Goal: Task Accomplishment & Management: Use online tool/utility

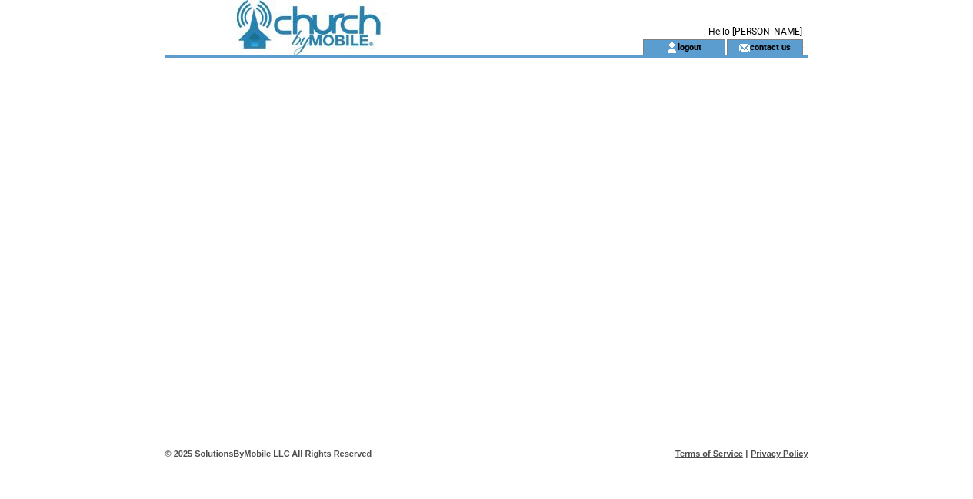
click at [351, 22] on td at bounding box center [376, 19] width 422 height 39
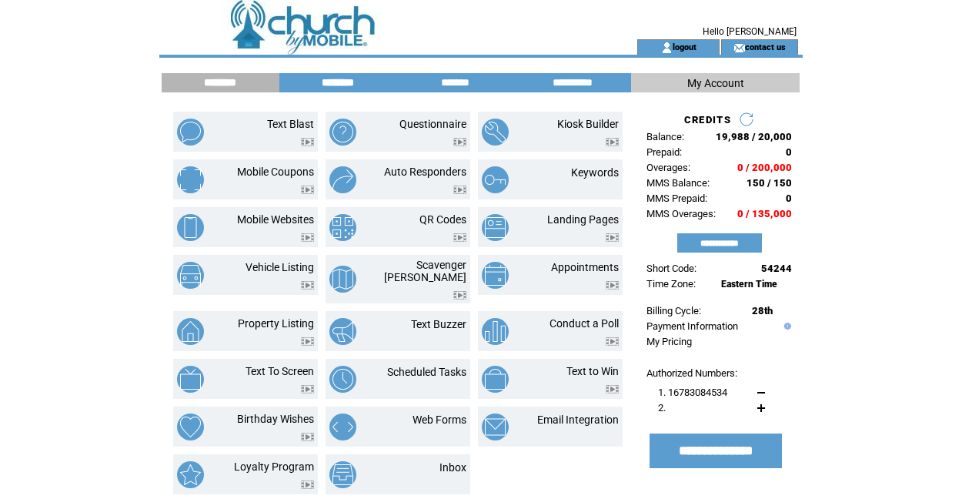
click at [345, 83] on input "********" at bounding box center [337, 82] width 115 height 13
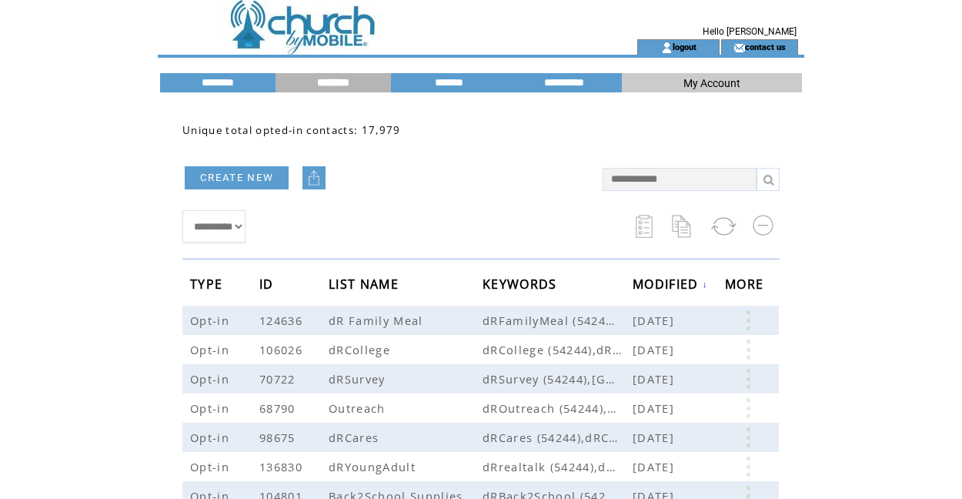
scroll to position [0, 1]
click at [642, 185] on input "text" at bounding box center [679, 179] width 154 height 23
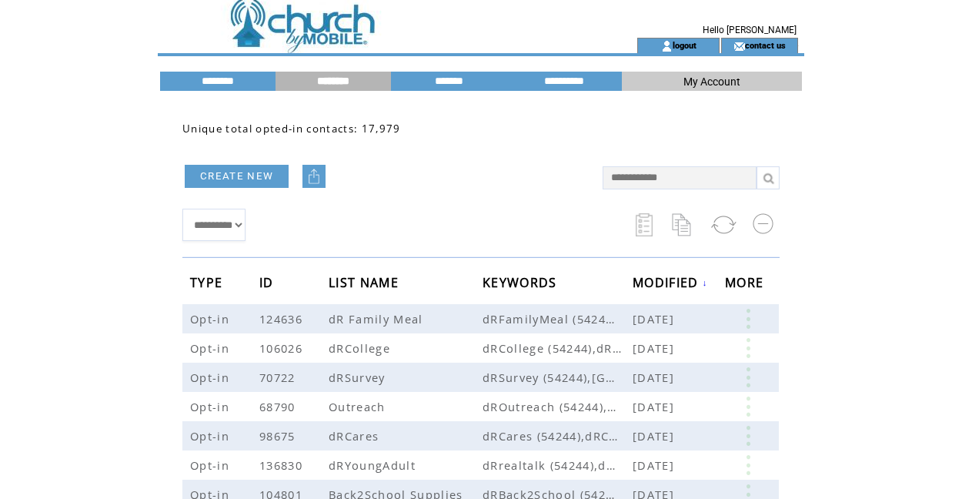
scroll to position [4, 0]
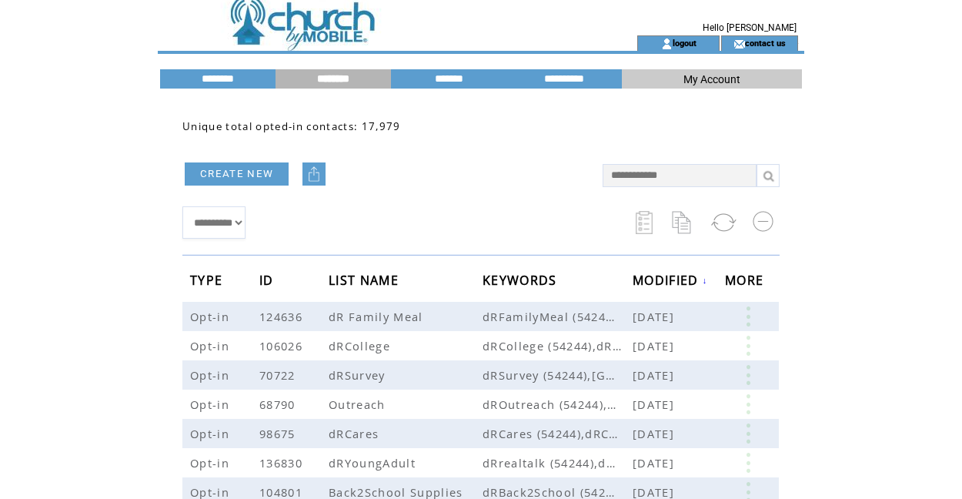
click at [335, 24] on td at bounding box center [370, 15] width 422 height 39
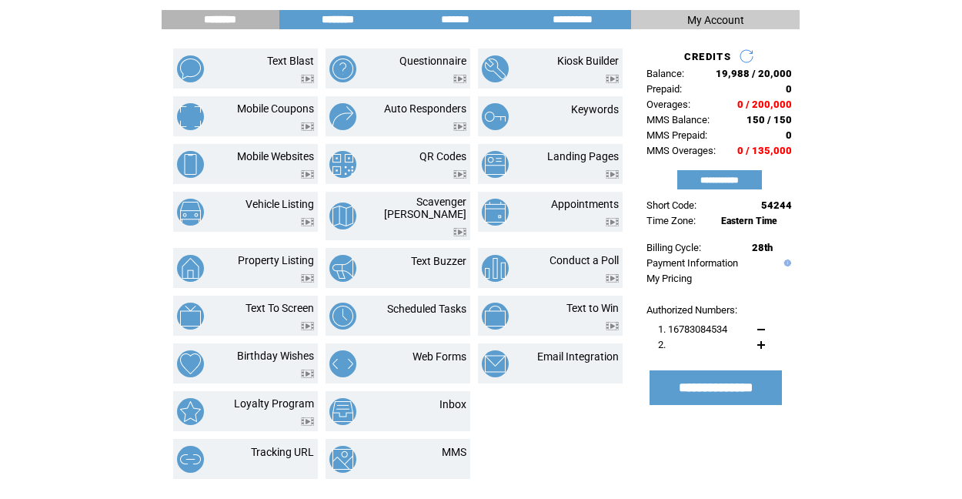
scroll to position [132, 0]
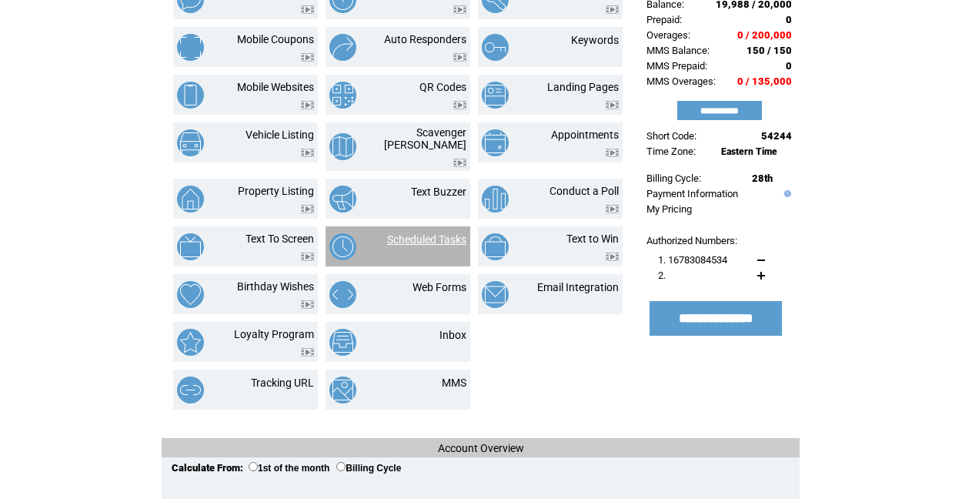
click at [432, 233] on link "Scheduled Tasks" at bounding box center [426, 239] width 79 height 12
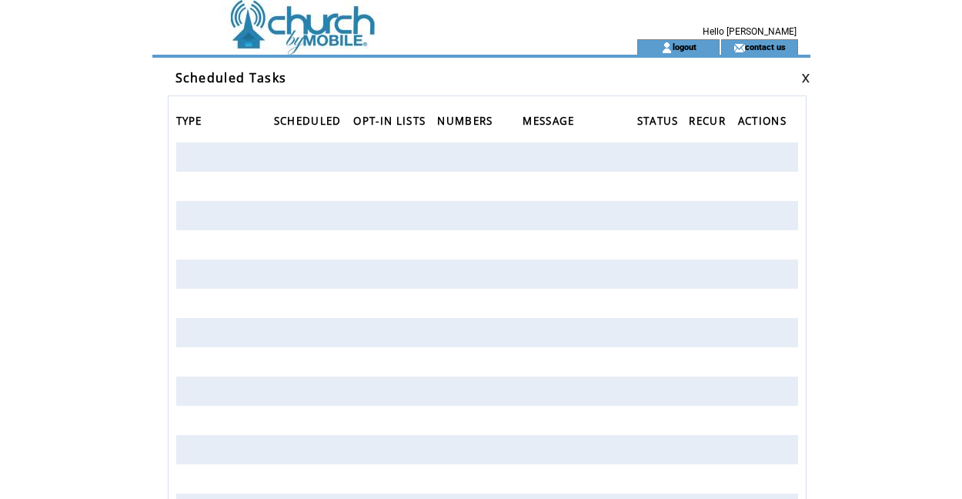
click at [328, 42] on td at bounding box center [370, 46] width 422 height 15
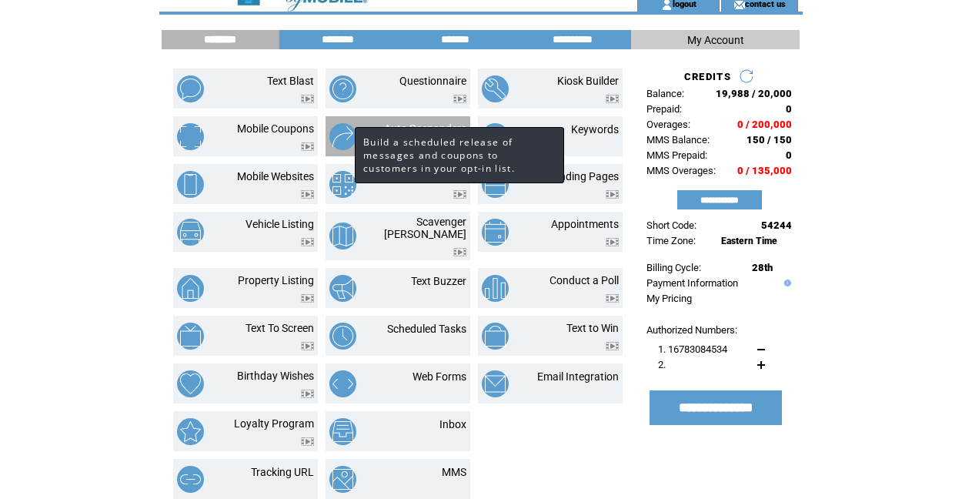
scroll to position [29, 0]
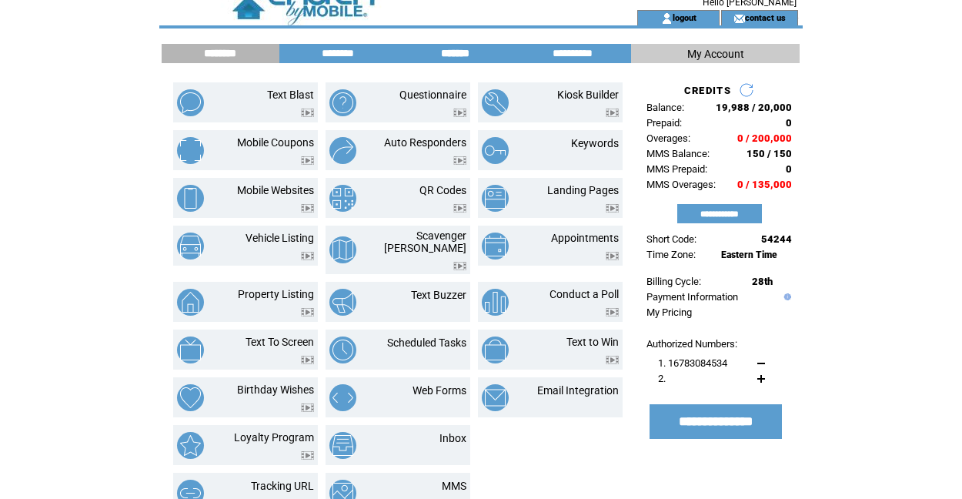
click at [448, 54] on input "*******" at bounding box center [454, 53] width 115 height 13
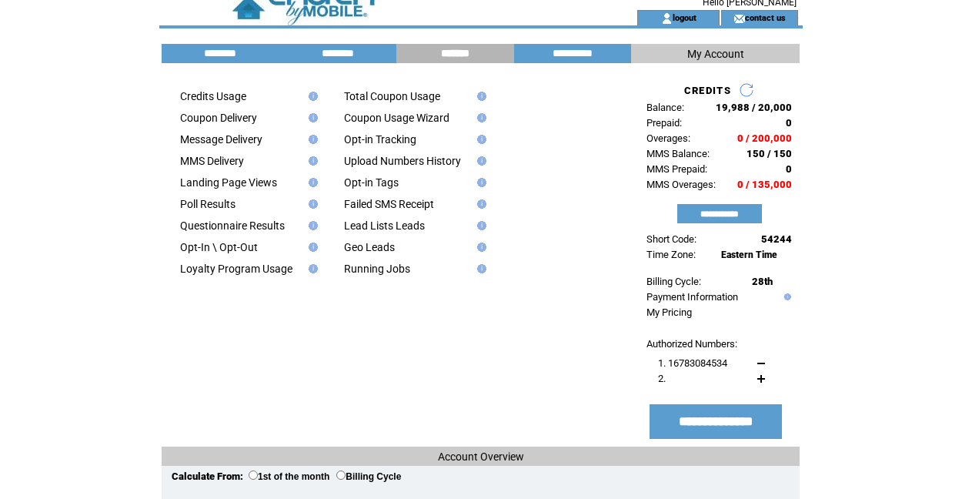
click at [241, 148] on td at bounding box center [235, 149] width 135 height 9
click at [242, 142] on link "Message Delivery" at bounding box center [221, 139] width 82 height 12
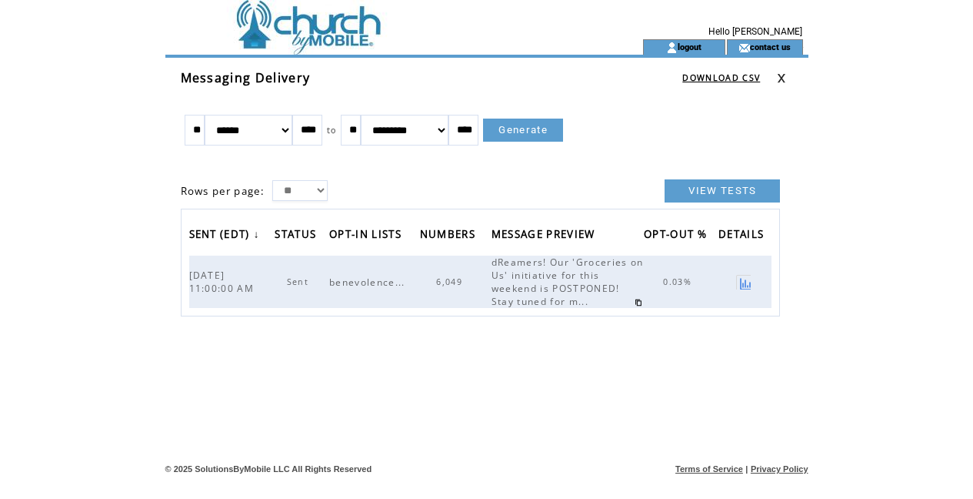
click at [205, 132] on input "**" at bounding box center [195, 130] width 20 height 31
select select "*"
click at [563, 131] on link "Generate" at bounding box center [523, 129] width 80 height 23
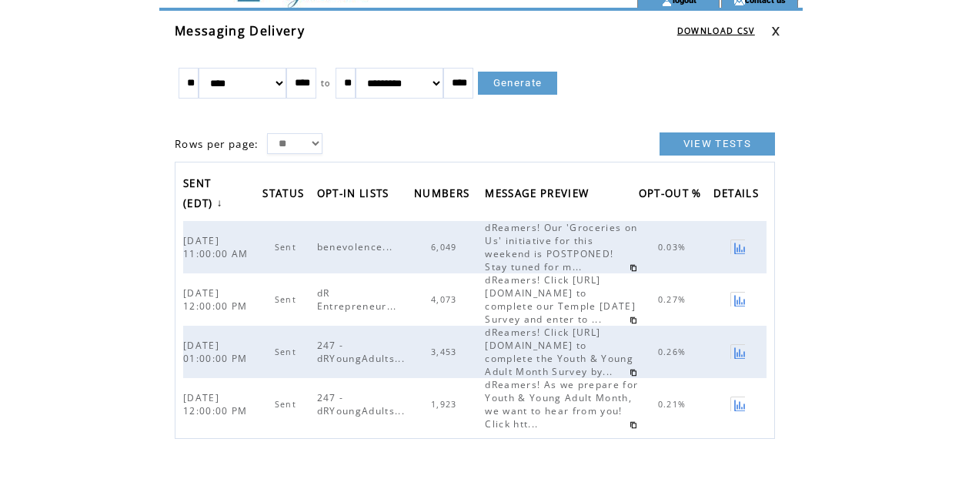
scroll to position [45, 0]
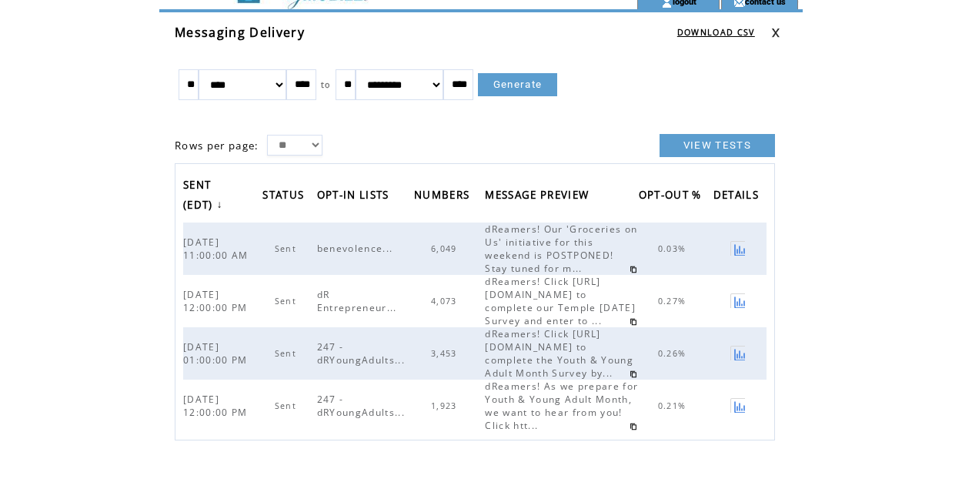
select select "*"
click at [558, 82] on link "Generate" at bounding box center [518, 84] width 80 height 23
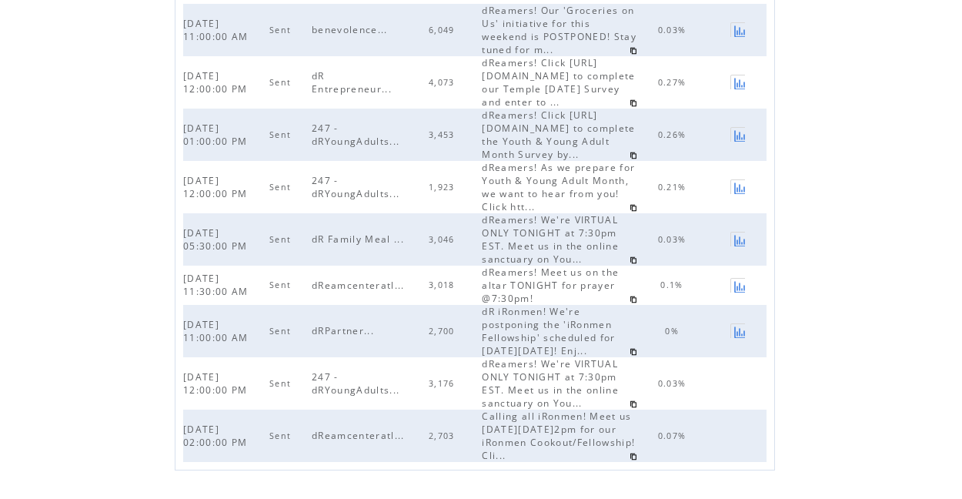
scroll to position [265, 0]
click at [629, 263] on link at bounding box center [633, 259] width 8 height 8
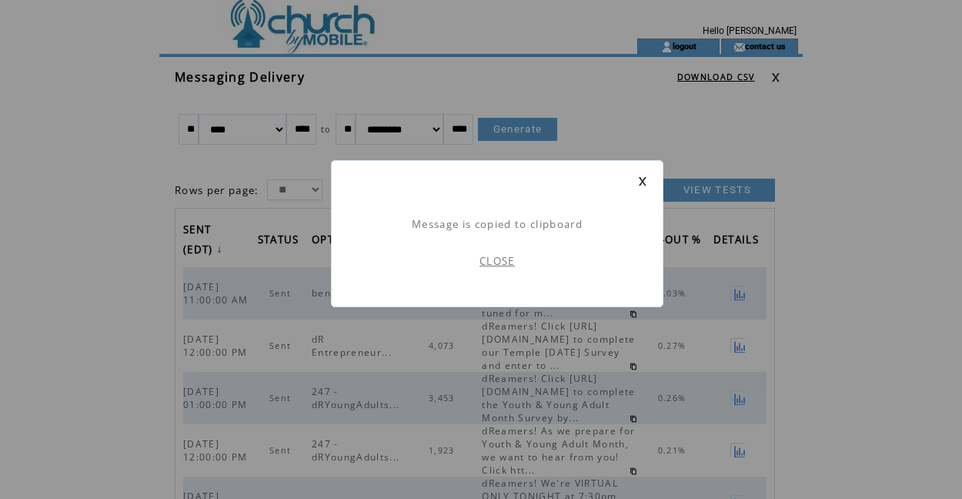
click at [501, 259] on link "CLOSE" at bounding box center [496, 261] width 35 height 14
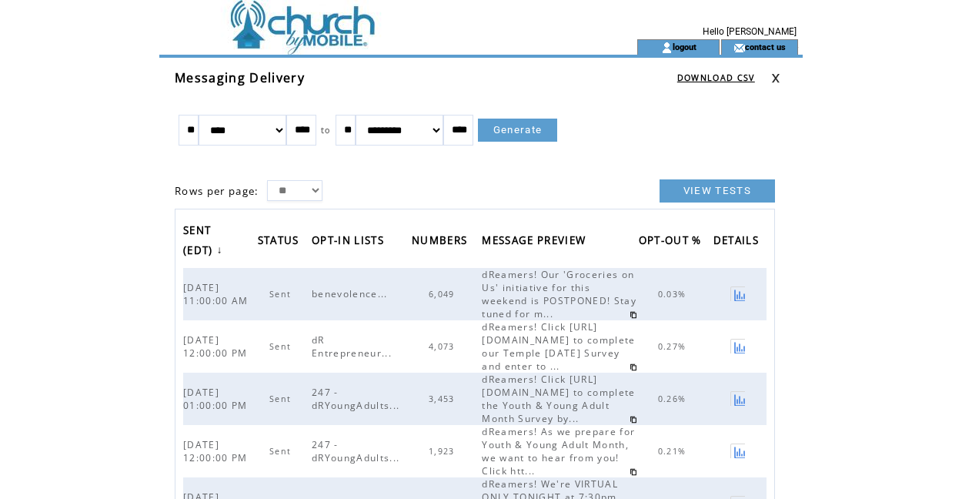
click at [288, 14] on td at bounding box center [370, 19] width 422 height 39
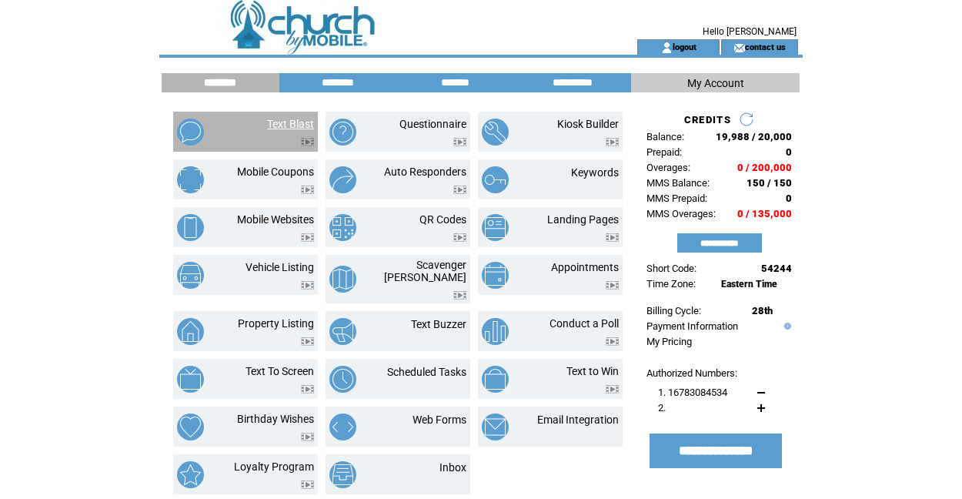
click at [285, 118] on link "Text Blast" at bounding box center [290, 124] width 47 height 12
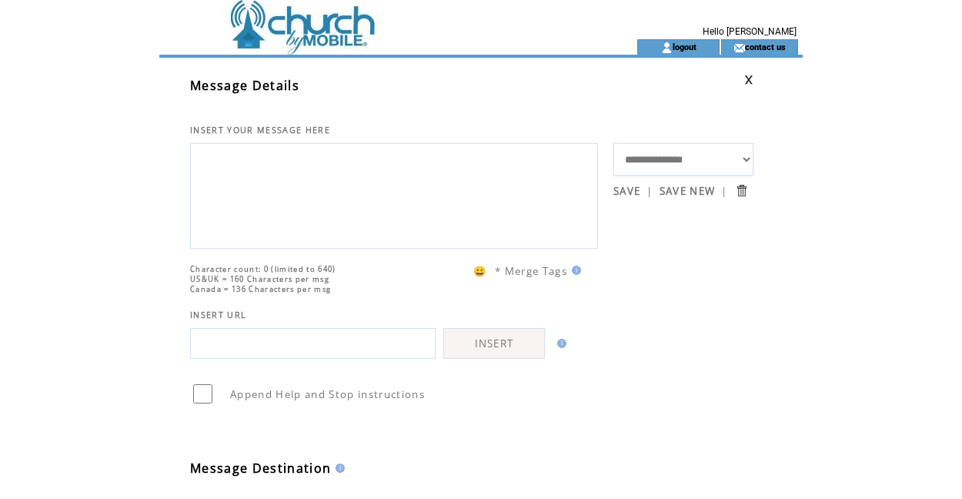
click at [261, 181] on textarea at bounding box center [393, 194] width 391 height 92
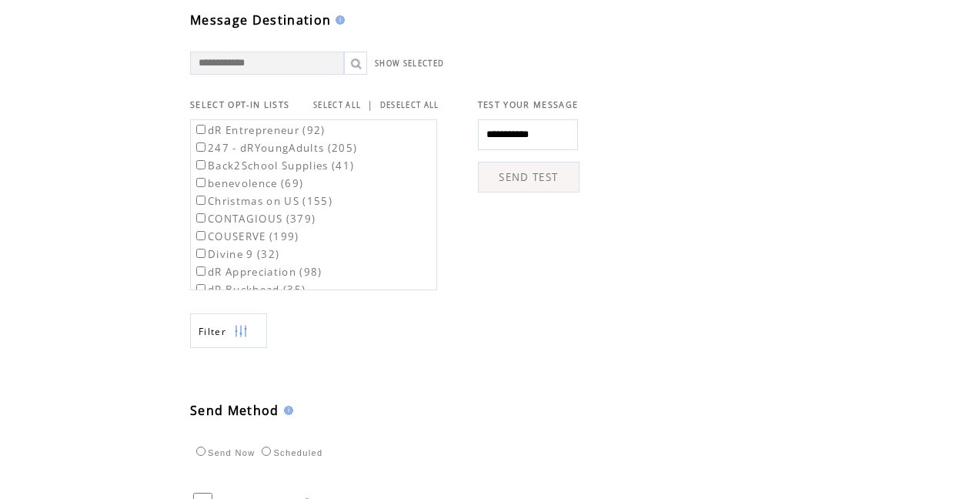
scroll to position [450, 0]
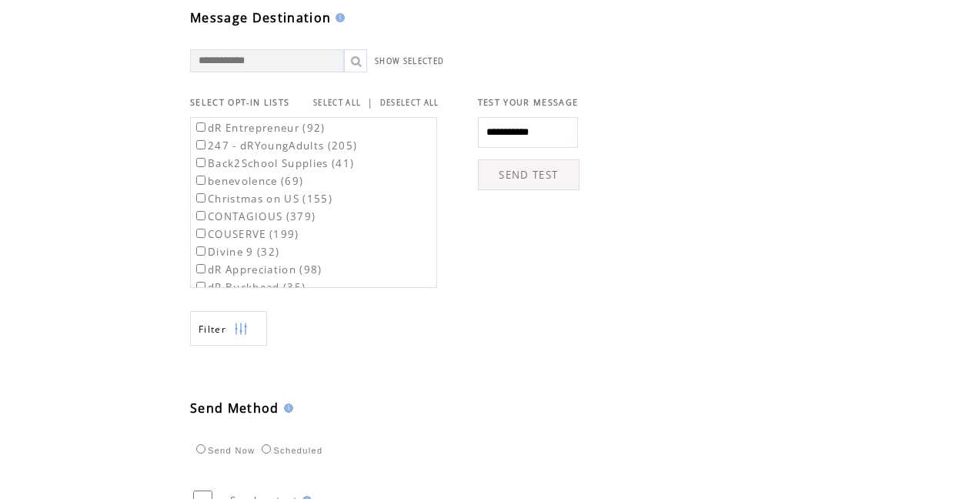
type textarea "**********"
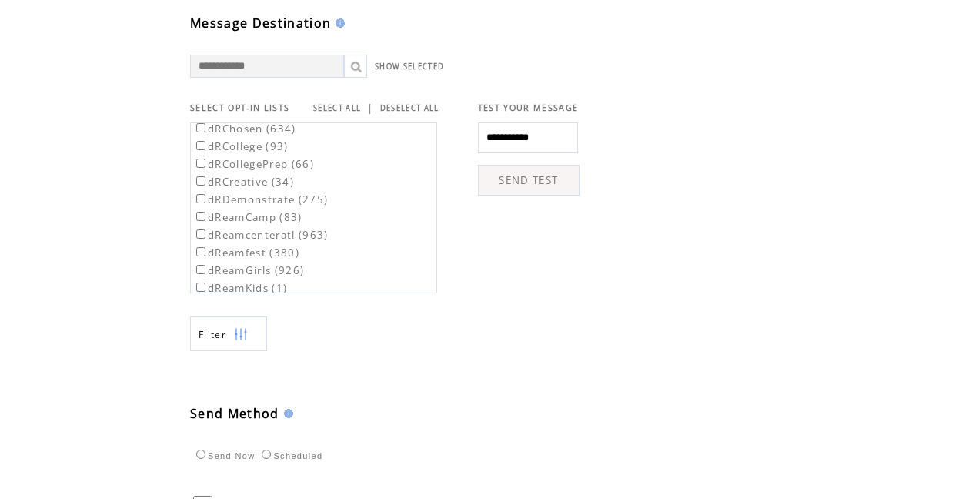
scroll to position [382, 0]
click at [204, 229] on label "dRPartner (510)" at bounding box center [245, 222] width 104 height 14
drag, startPoint x: 173, startPoint y: 257, endPoint x: 110, endPoint y: 264, distance: 63.5
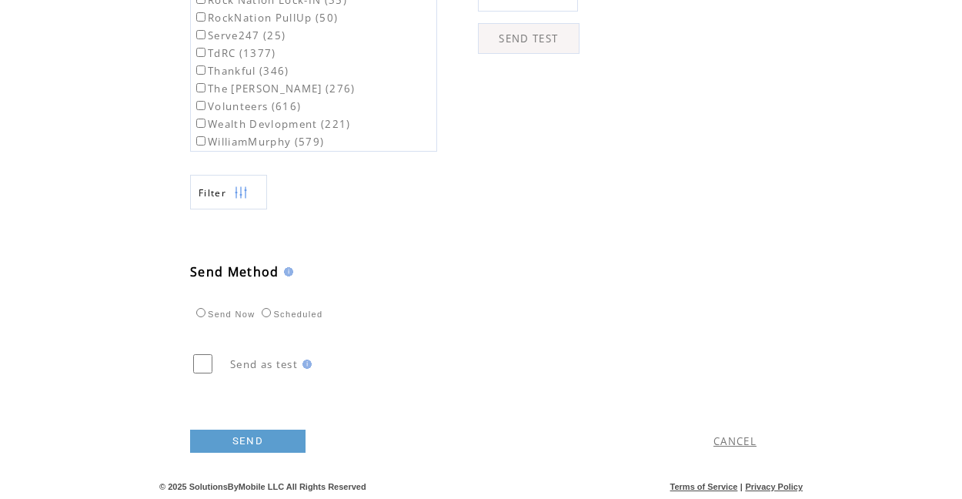
scroll to position [618, 0]
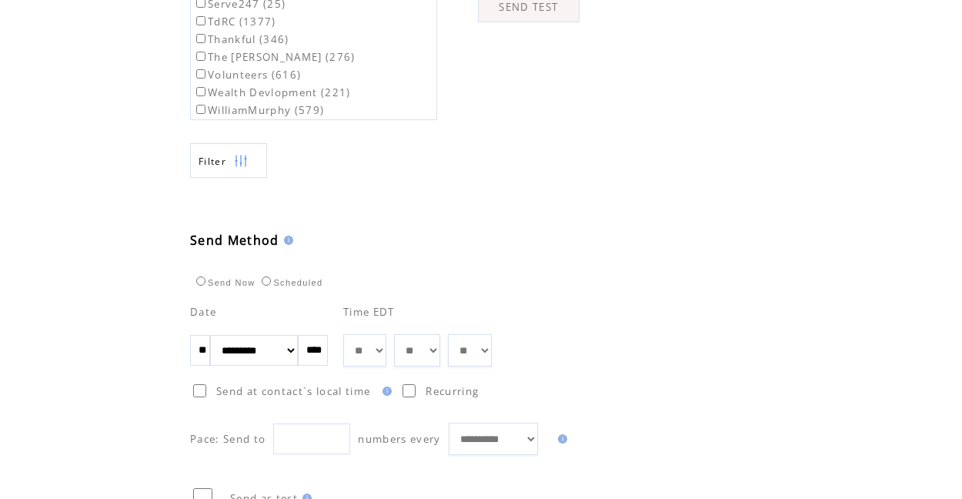
select select "*"
click at [537, 289] on td "Send Now Scheduled" at bounding box center [401, 268] width 423 height 41
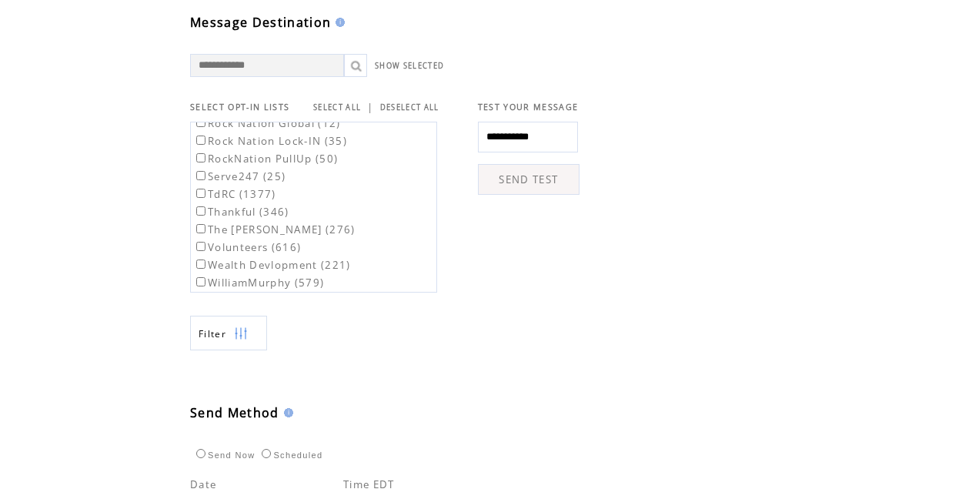
scroll to position [431, 0]
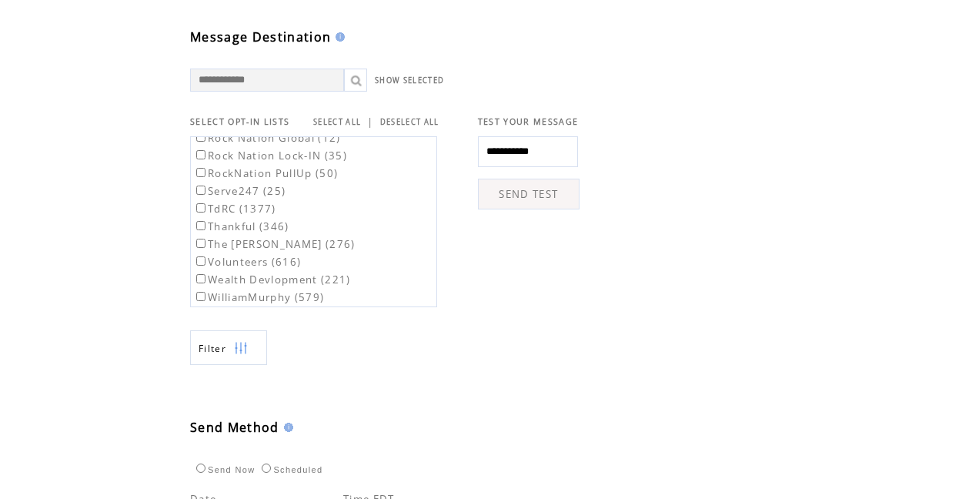
click at [569, 209] on link "SEND TEST" at bounding box center [529, 193] width 102 height 31
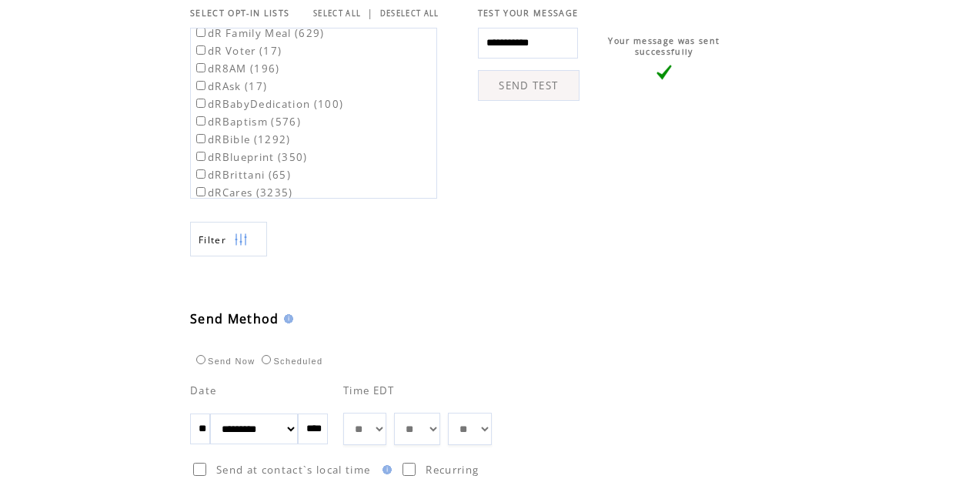
scroll to position [327, 0]
drag, startPoint x: 168, startPoint y: 113, endPoint x: 94, endPoint y: 165, distance: 91.1
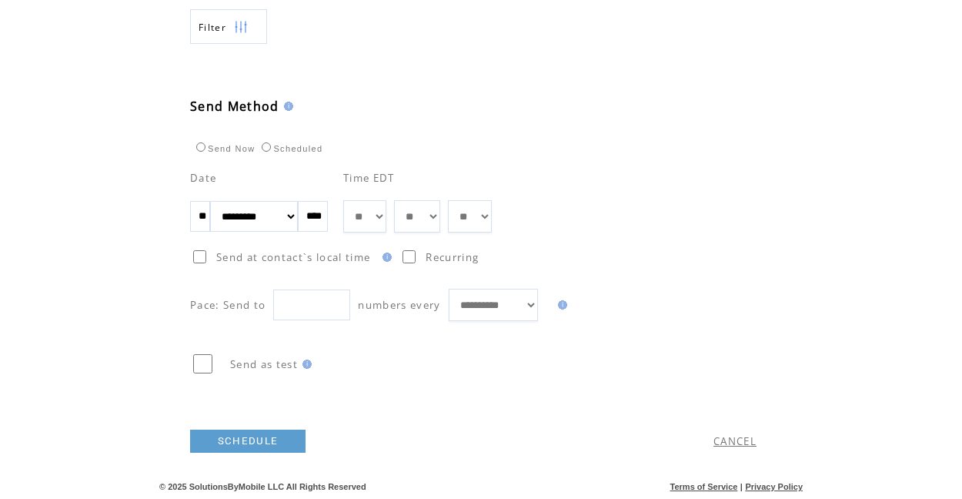
scroll to position [773, 0]
click at [265, 451] on link "SCHEDULE" at bounding box center [247, 442] width 115 height 23
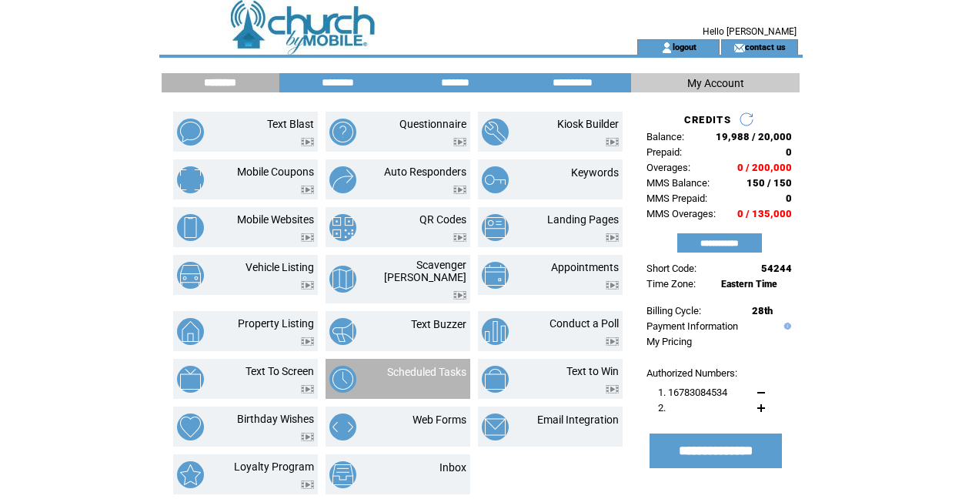
click at [390, 359] on td "Scheduled Tasks" at bounding box center [397, 379] width 145 height 40
click at [415, 365] on link "Scheduled Tasks" at bounding box center [426, 371] width 79 height 12
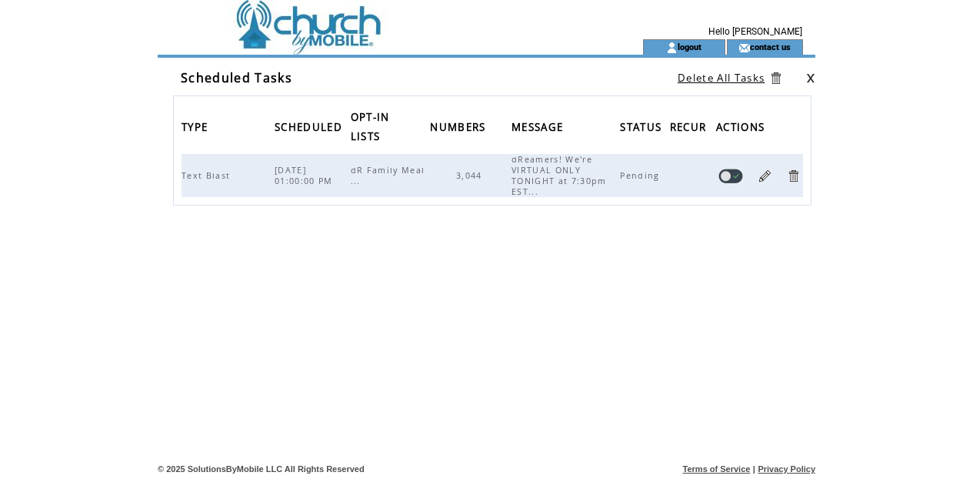
click at [397, 174] on span "dR Family Meal ..." at bounding box center [388, 176] width 75 height 22
drag, startPoint x: 473, startPoint y: 178, endPoint x: 369, endPoint y: 179, distance: 103.9
click at [470, 178] on span "3,044" at bounding box center [471, 175] width 30 height 11
click at [357, 180] on span "dR Family Meal ..." at bounding box center [388, 176] width 75 height 22
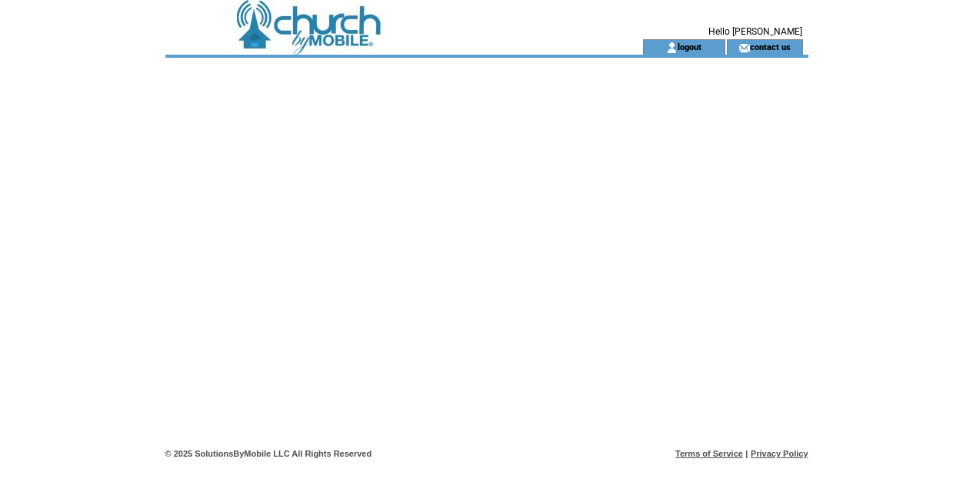
click at [332, 25] on td at bounding box center [376, 19] width 422 height 39
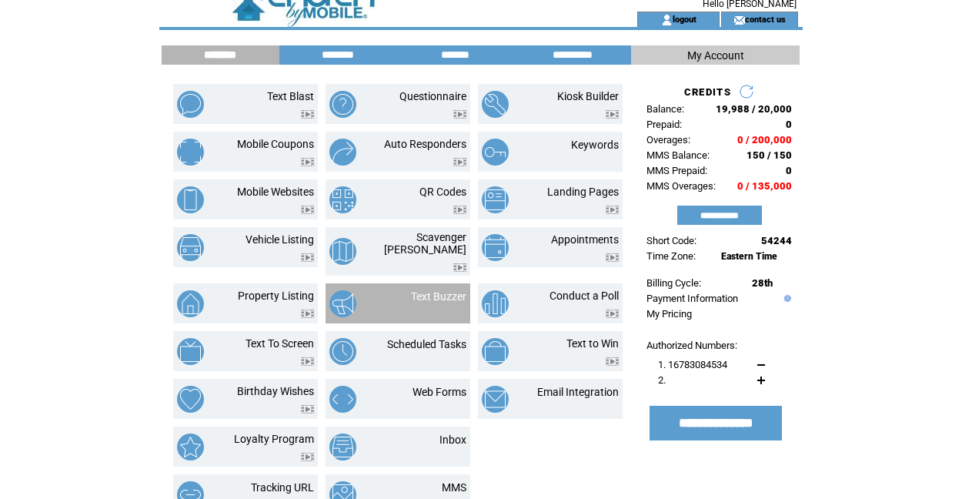
scroll to position [48, 0]
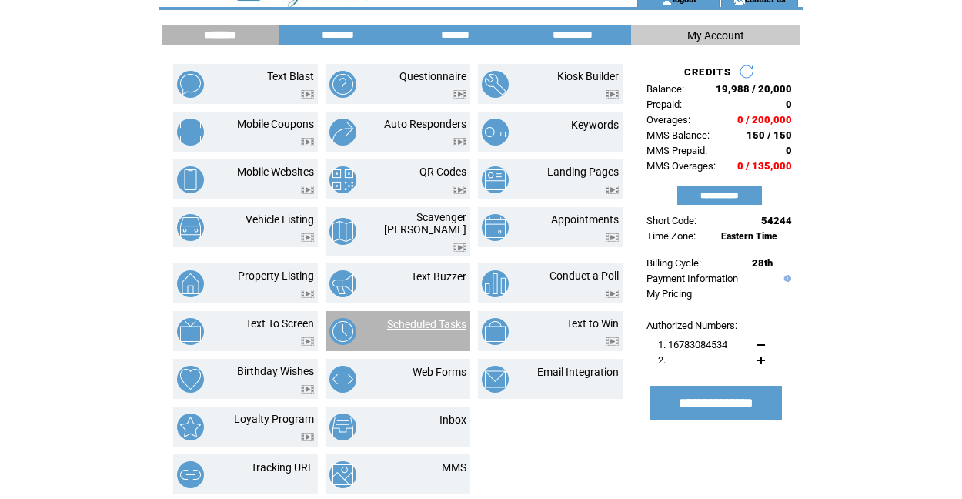
click at [435, 318] on link "Scheduled Tasks" at bounding box center [426, 324] width 79 height 12
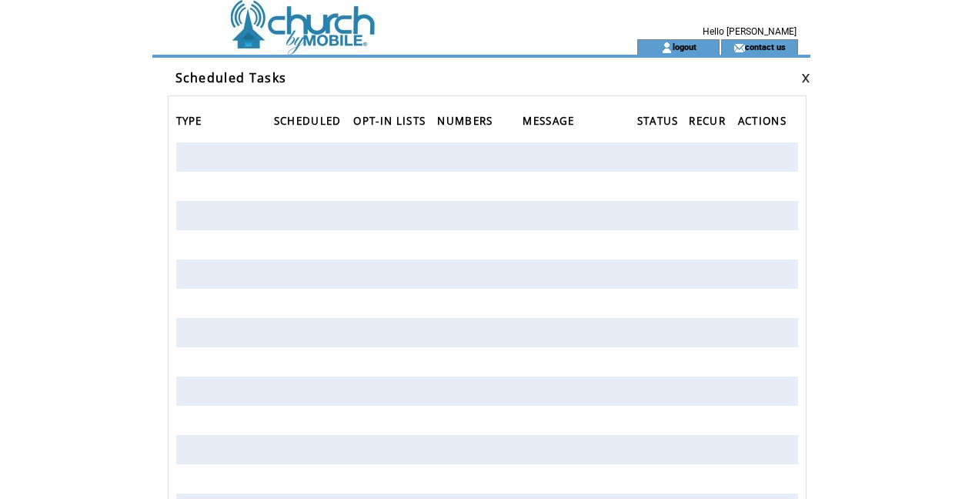
click at [282, 29] on td at bounding box center [370, 19] width 422 height 39
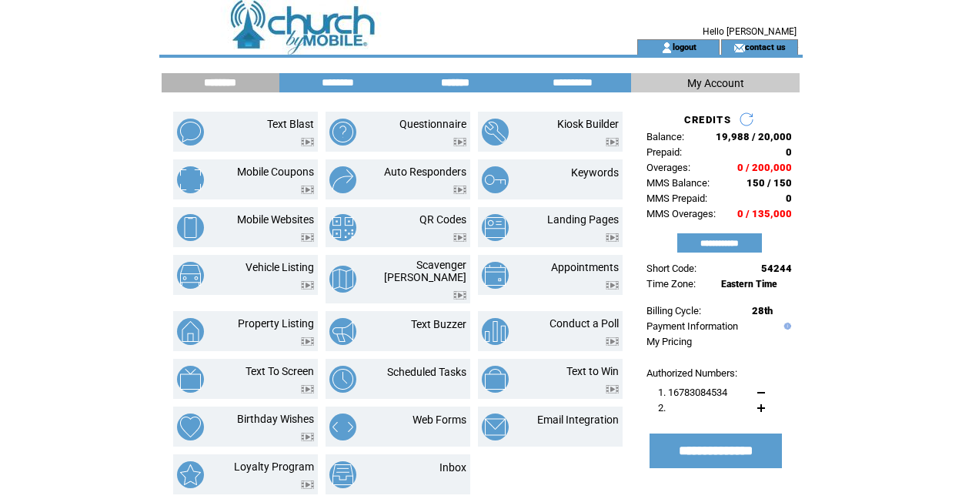
click at [460, 80] on input "*******" at bounding box center [454, 82] width 115 height 13
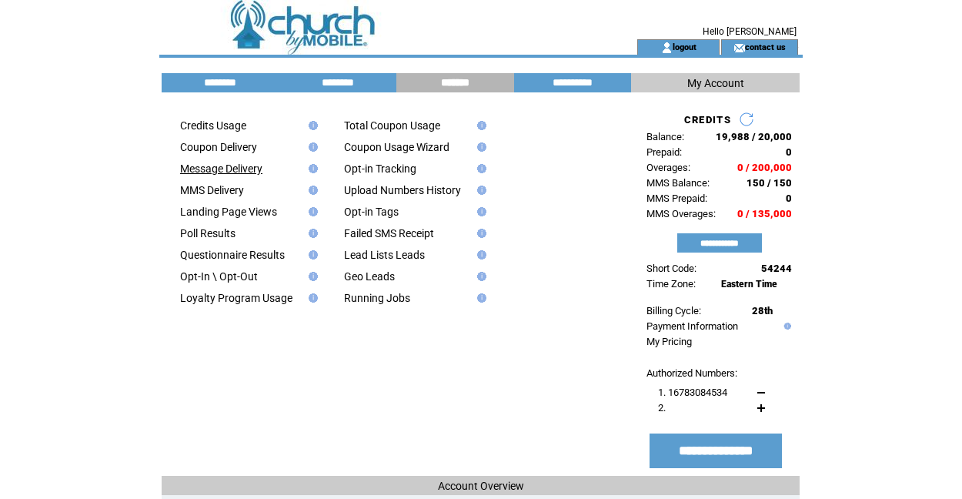
click at [219, 165] on link "Message Delivery" at bounding box center [221, 168] width 82 height 12
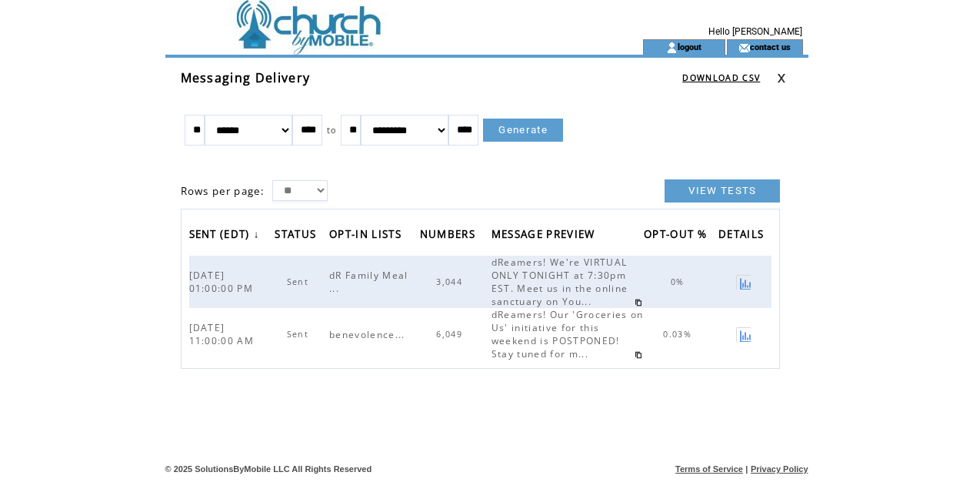
scroll to position [1, 0]
